Goal: Transaction & Acquisition: Purchase product/service

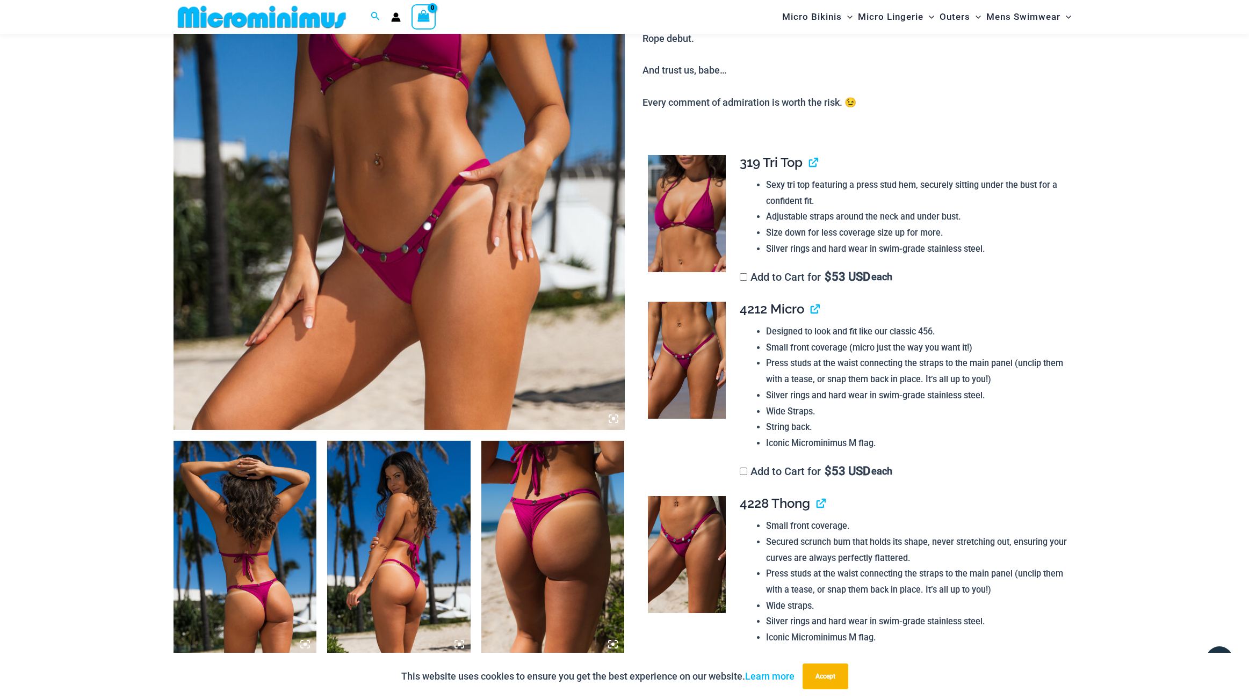
scroll to position [354, 0]
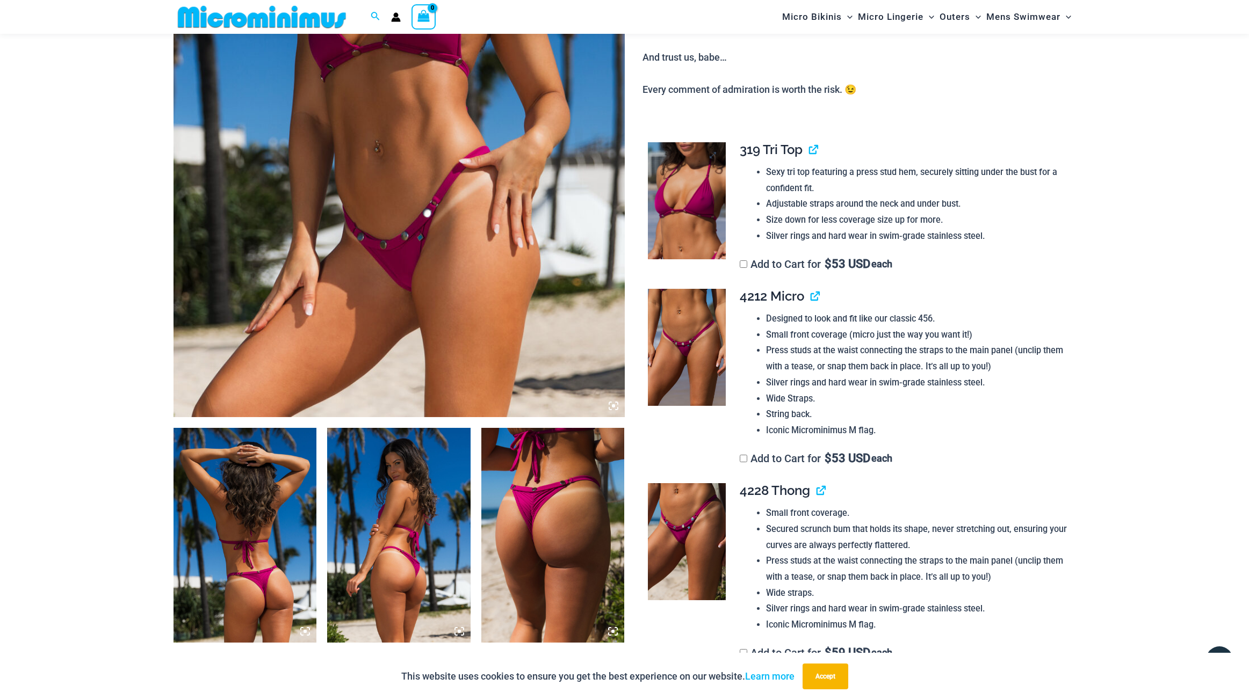
click at [688, 216] on img at bounding box center [687, 200] width 78 height 117
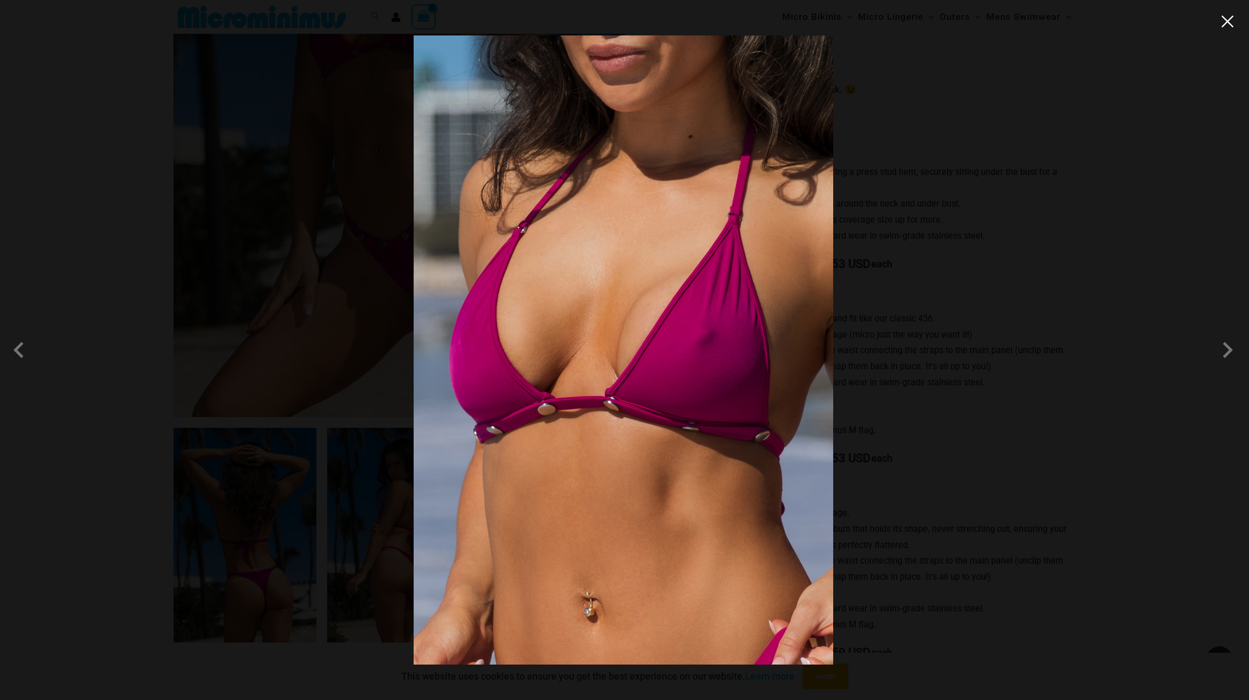
click at [1231, 22] on button "Close" at bounding box center [1227, 21] width 16 height 16
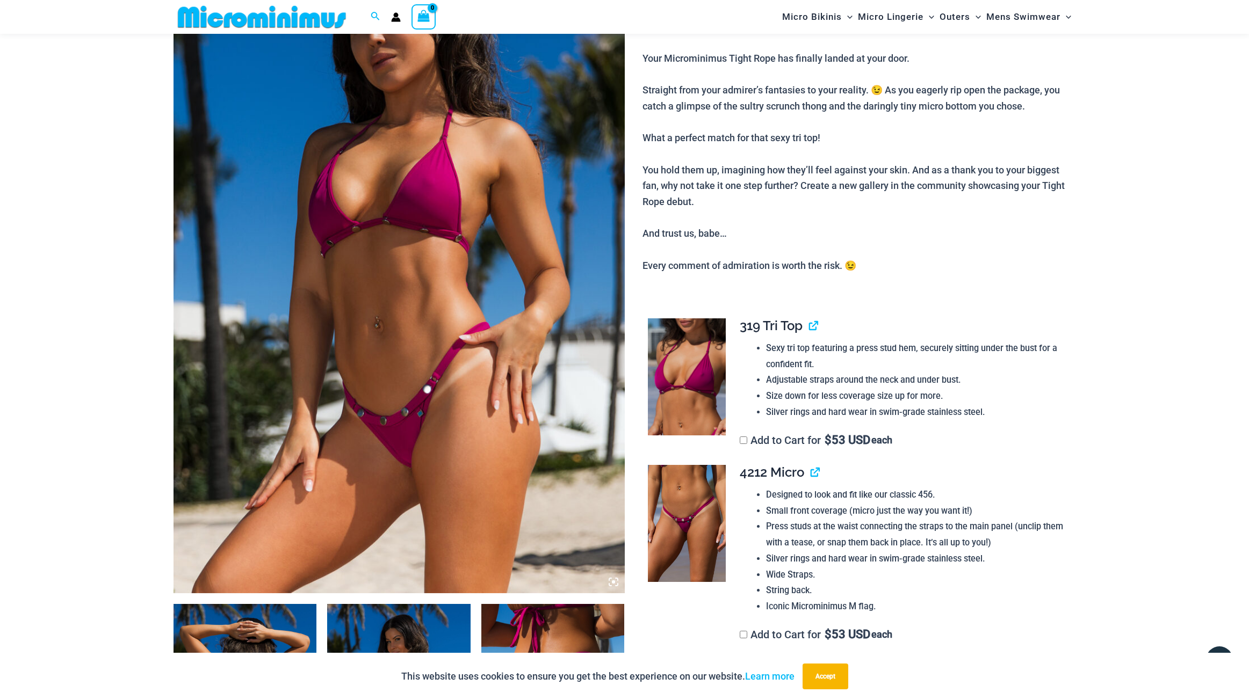
scroll to position [90, 0]
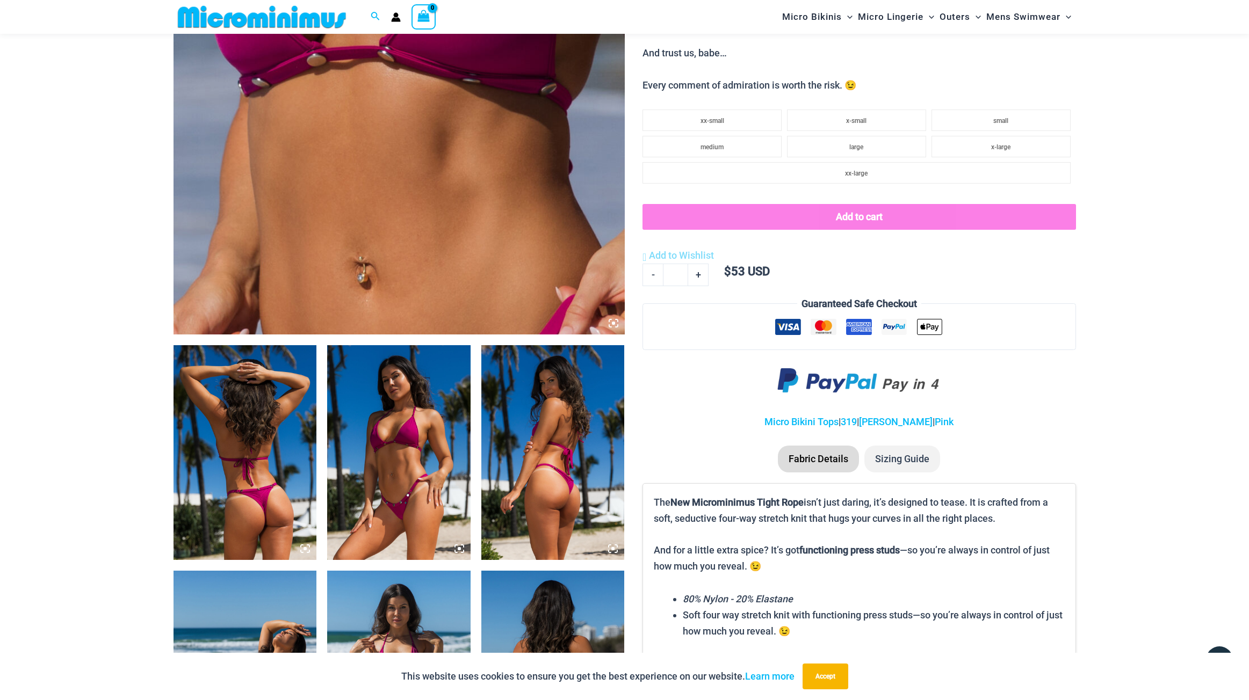
scroll to position [374, 0]
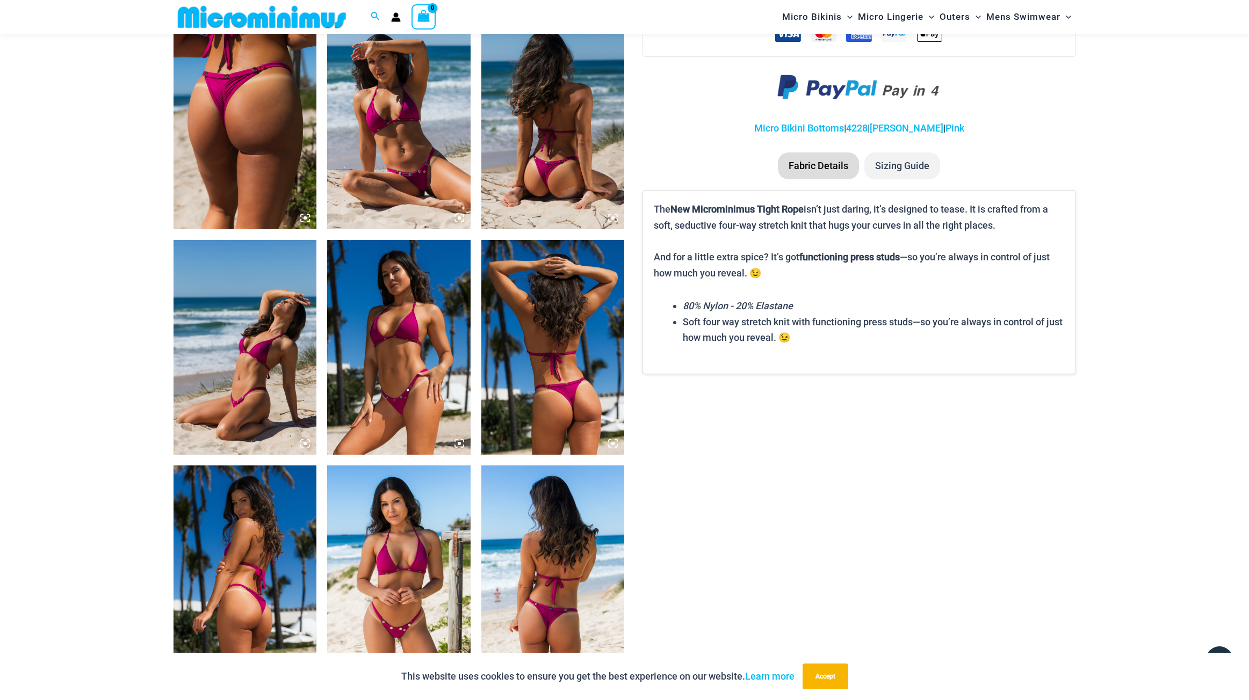
scroll to position [767, 0]
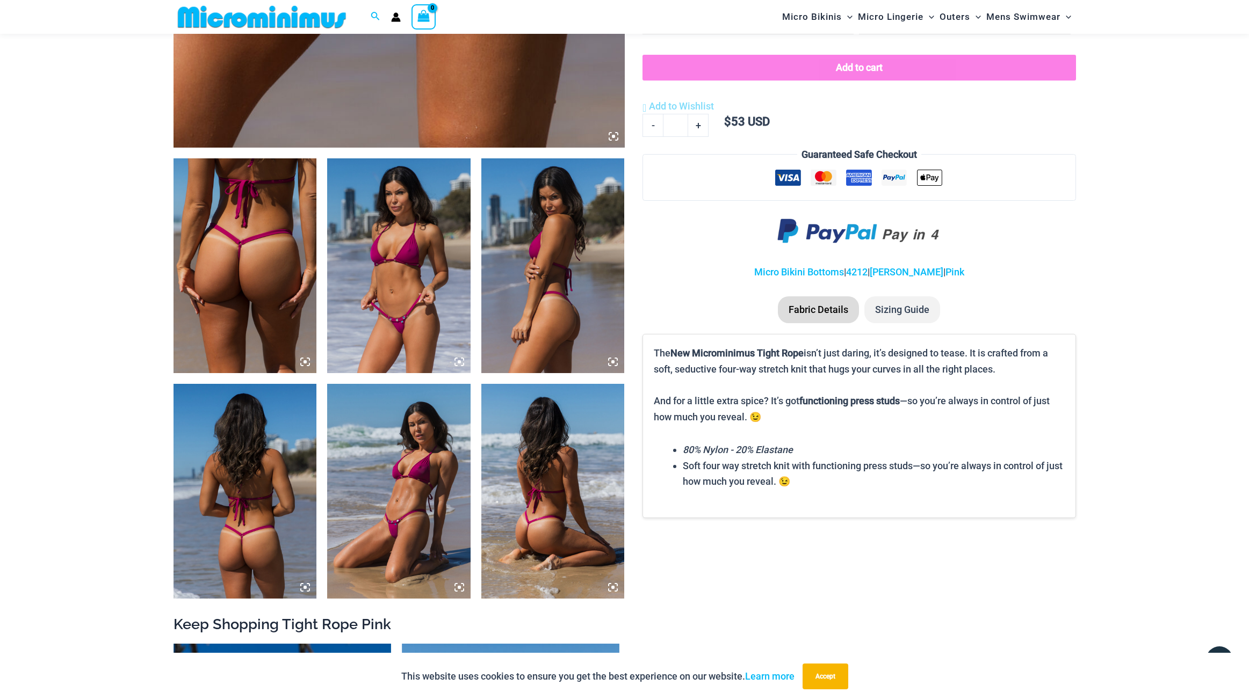
scroll to position [647, 0]
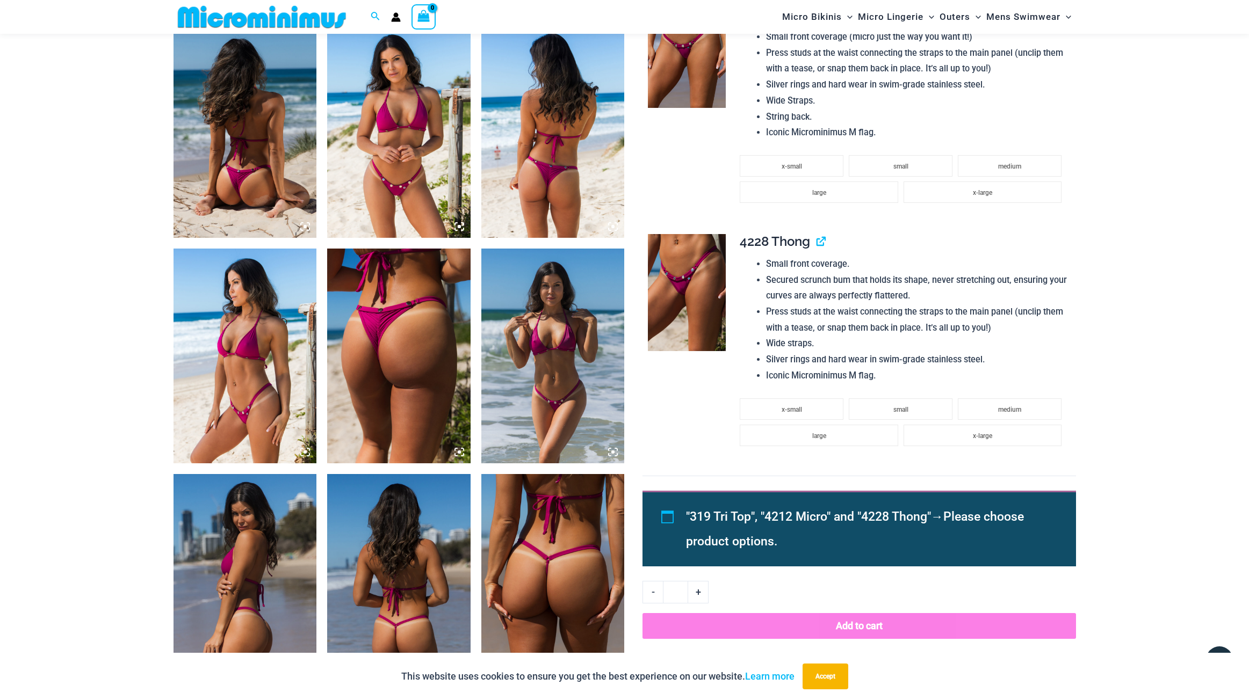
scroll to position [759, 0]
